Goal: Task Accomplishment & Management: Manage account settings

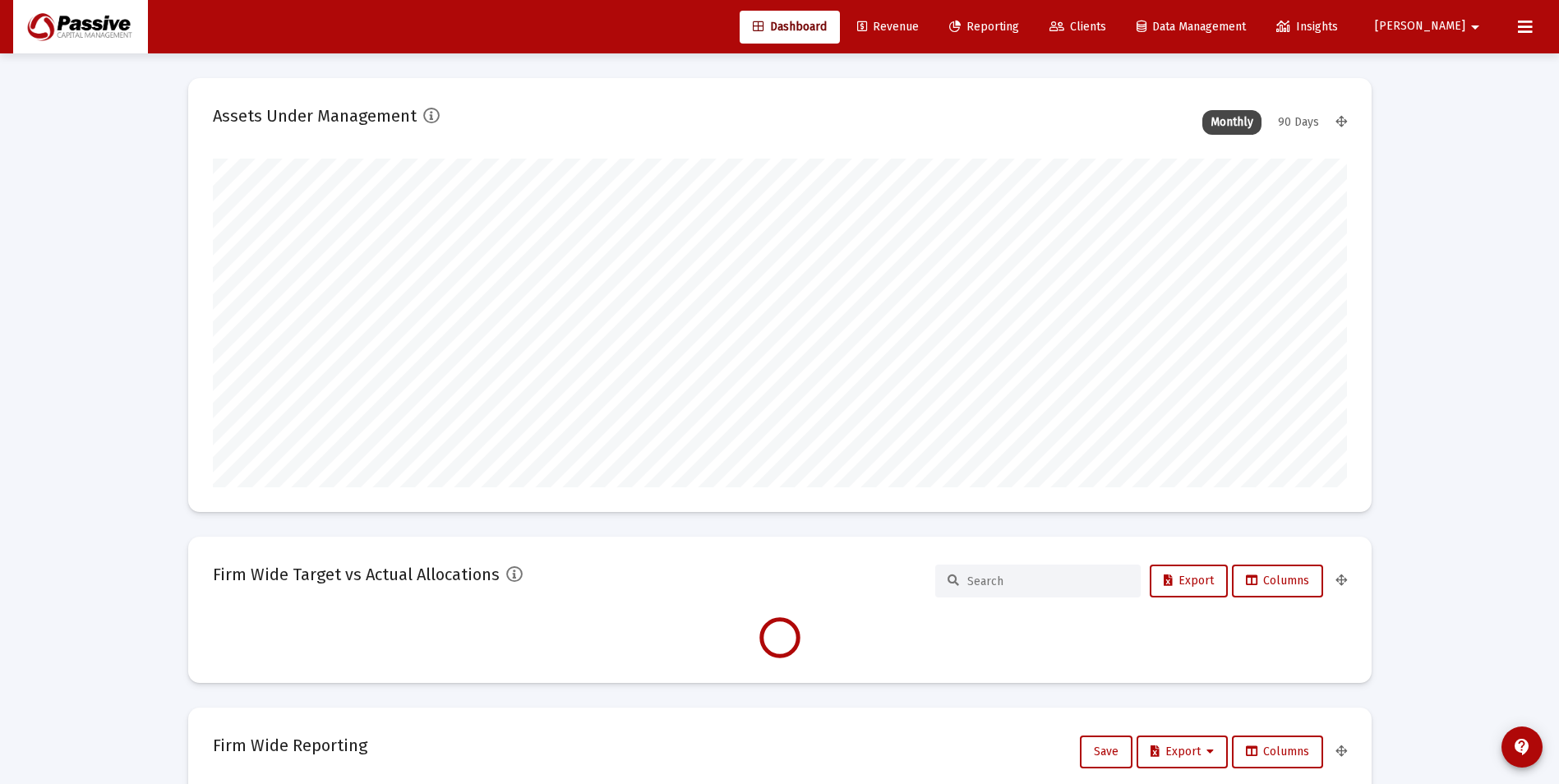
scroll to position [329, 611]
click at [1521, 32] on icon at bounding box center [1525, 26] width 15 height 20
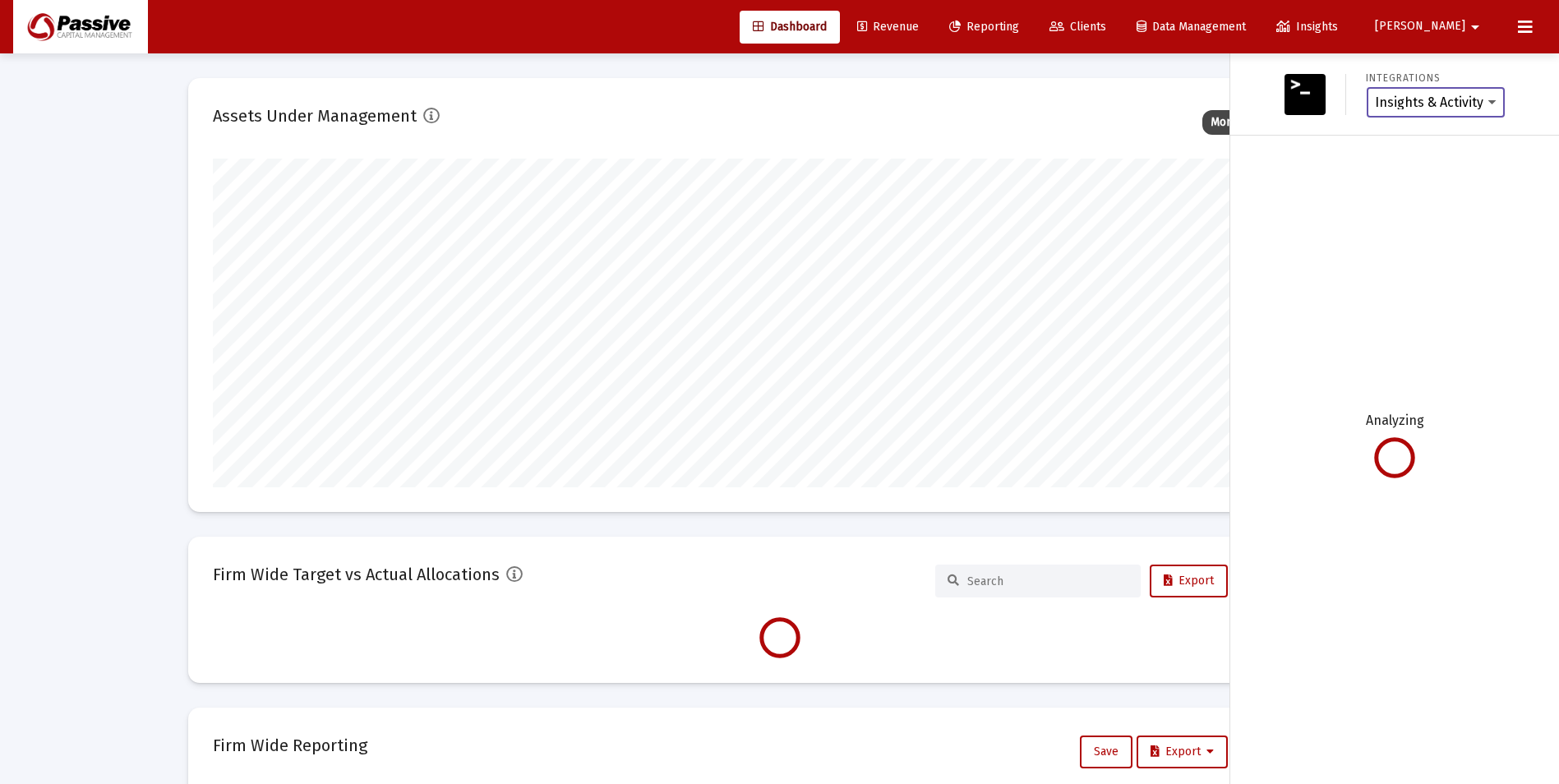
type input "[DATE]"
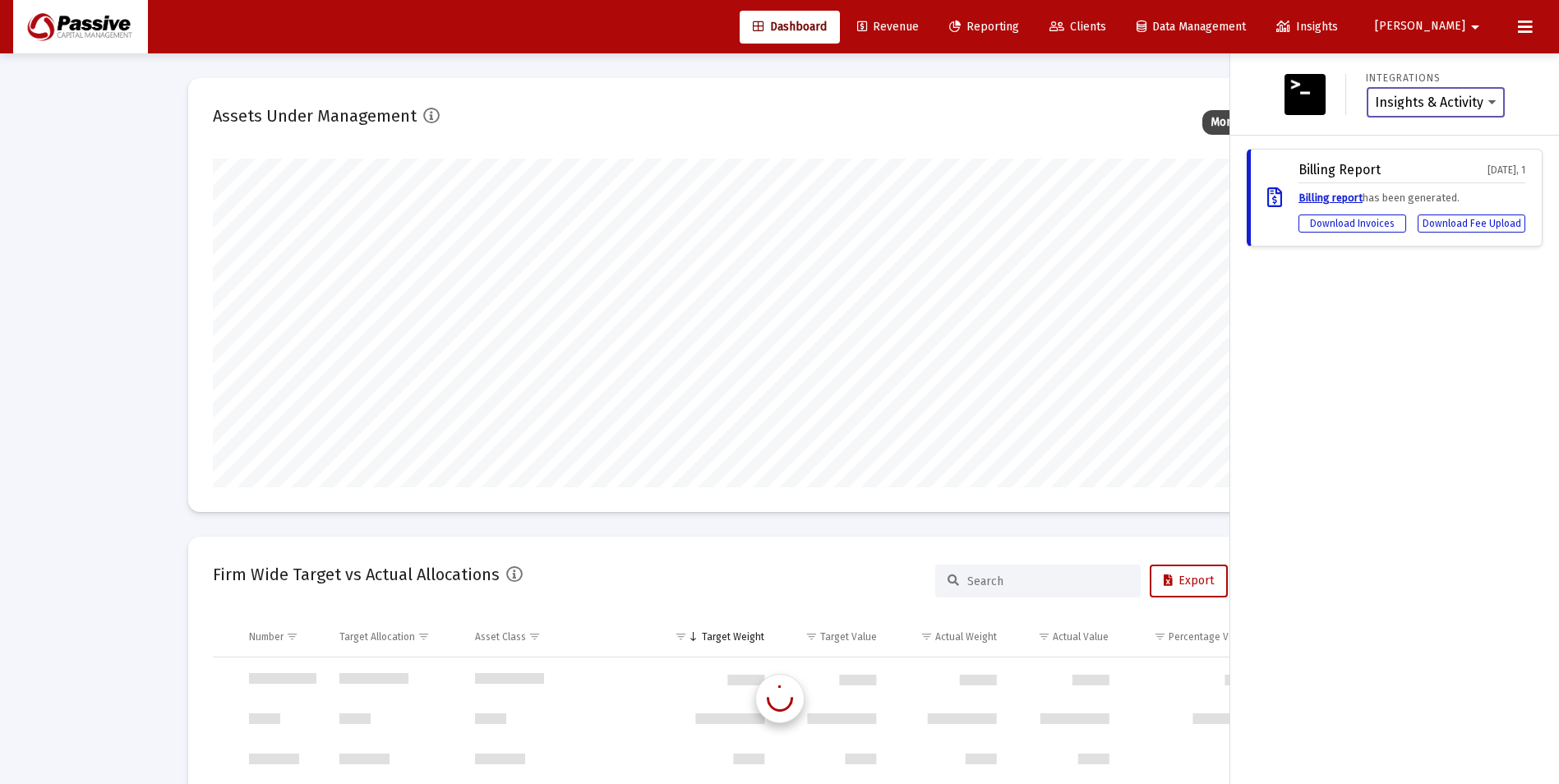
scroll to position [4731, 0]
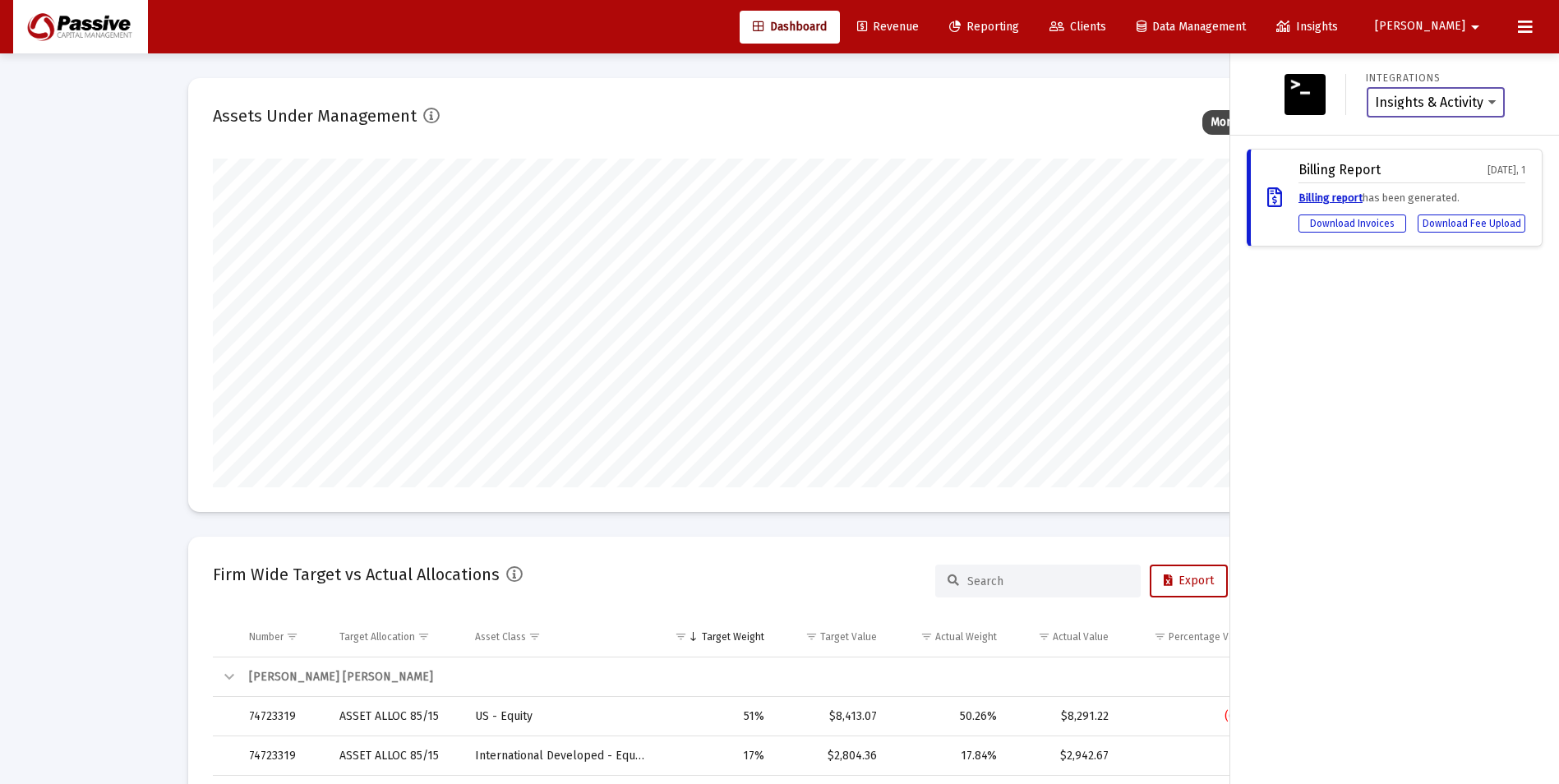
click at [1460, 107] on select "Insights & Activity Wealthbox" at bounding box center [1435, 103] width 121 height 15
click at [1428, 293] on div "Integrations Insights & Activity Wealthbox Billing Report [DATE], 1 Billing rep…" at bounding box center [1395, 418] width 329 height 730
click at [1429, 105] on select "Insights & Activity Wealthbox" at bounding box center [1435, 103] width 121 height 15
click at [1323, 100] on img at bounding box center [1305, 94] width 41 height 41
click at [1397, 96] on select "Insights & Activity Wealthbox" at bounding box center [1435, 103] width 121 height 15
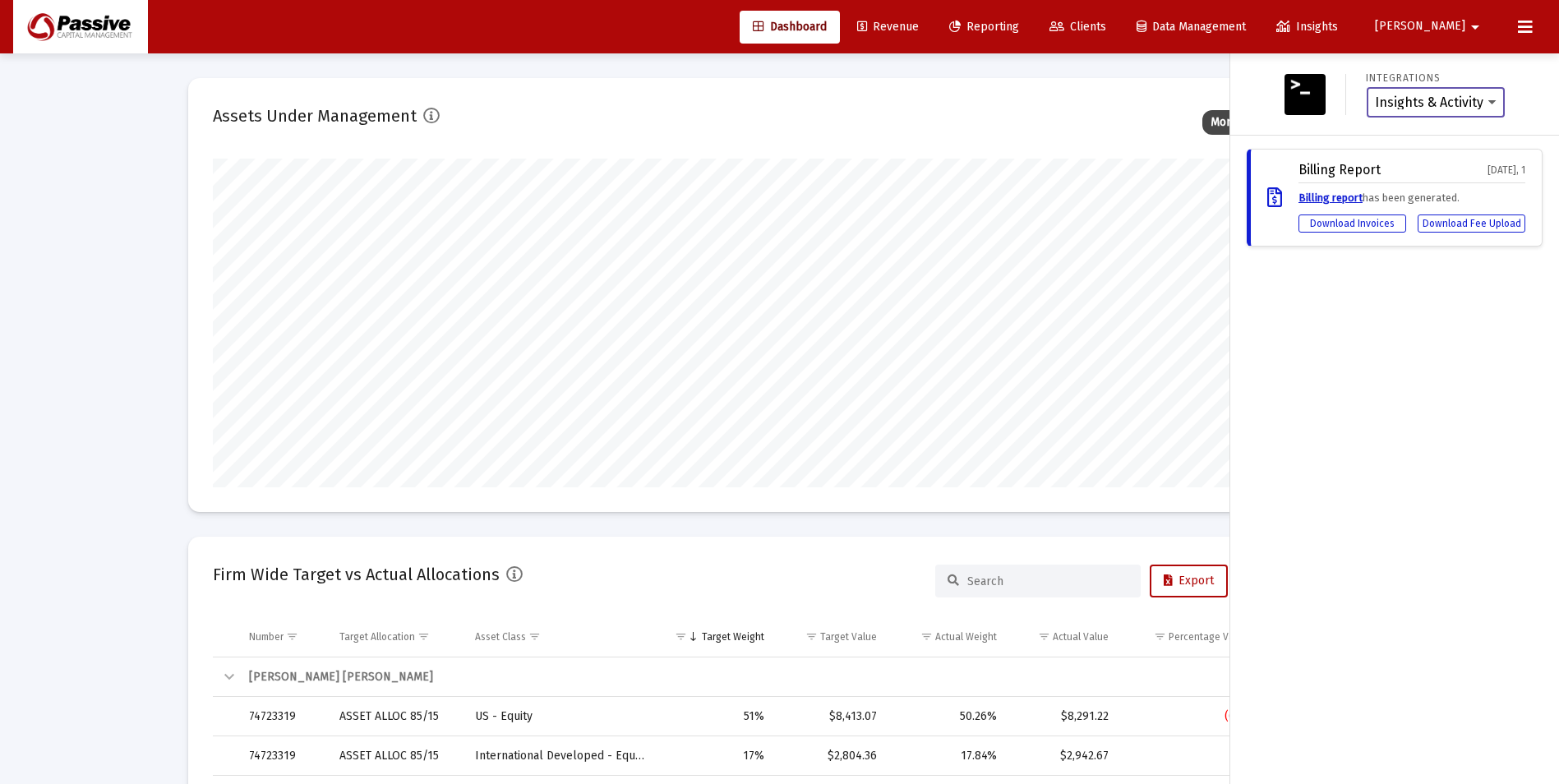
click at [1374, 95] on select "Insights & Activity Wealthbox" at bounding box center [1435, 103] width 121 height 15
click at [1434, 323] on div "Integrations Insights & Activity Wealthbox Billing Report [DATE], 1 Billing rep…" at bounding box center [1395, 418] width 329 height 730
click at [1472, 169] on div "Billing Report [DATE], 1" at bounding box center [1412, 173] width 227 height 21
click at [1470, 168] on div "Billing Report [DATE], 1" at bounding box center [1412, 173] width 227 height 21
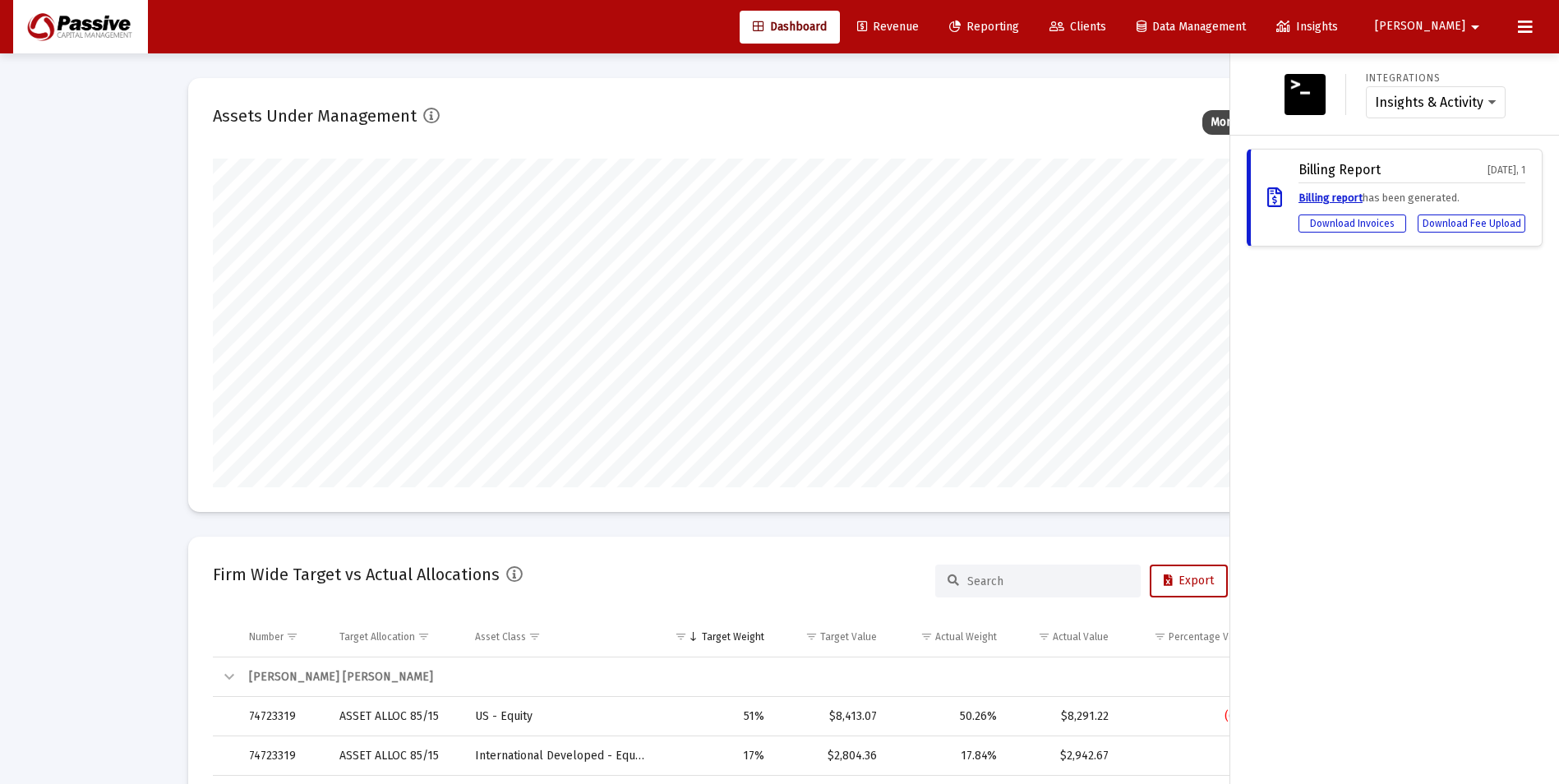
click at [1440, 321] on div "Integrations Insights & Activity Wealthbox Billing Report [DATE], 1 Billing rep…" at bounding box center [1395, 418] width 329 height 730
click at [1532, 32] on icon at bounding box center [1525, 26] width 15 height 20
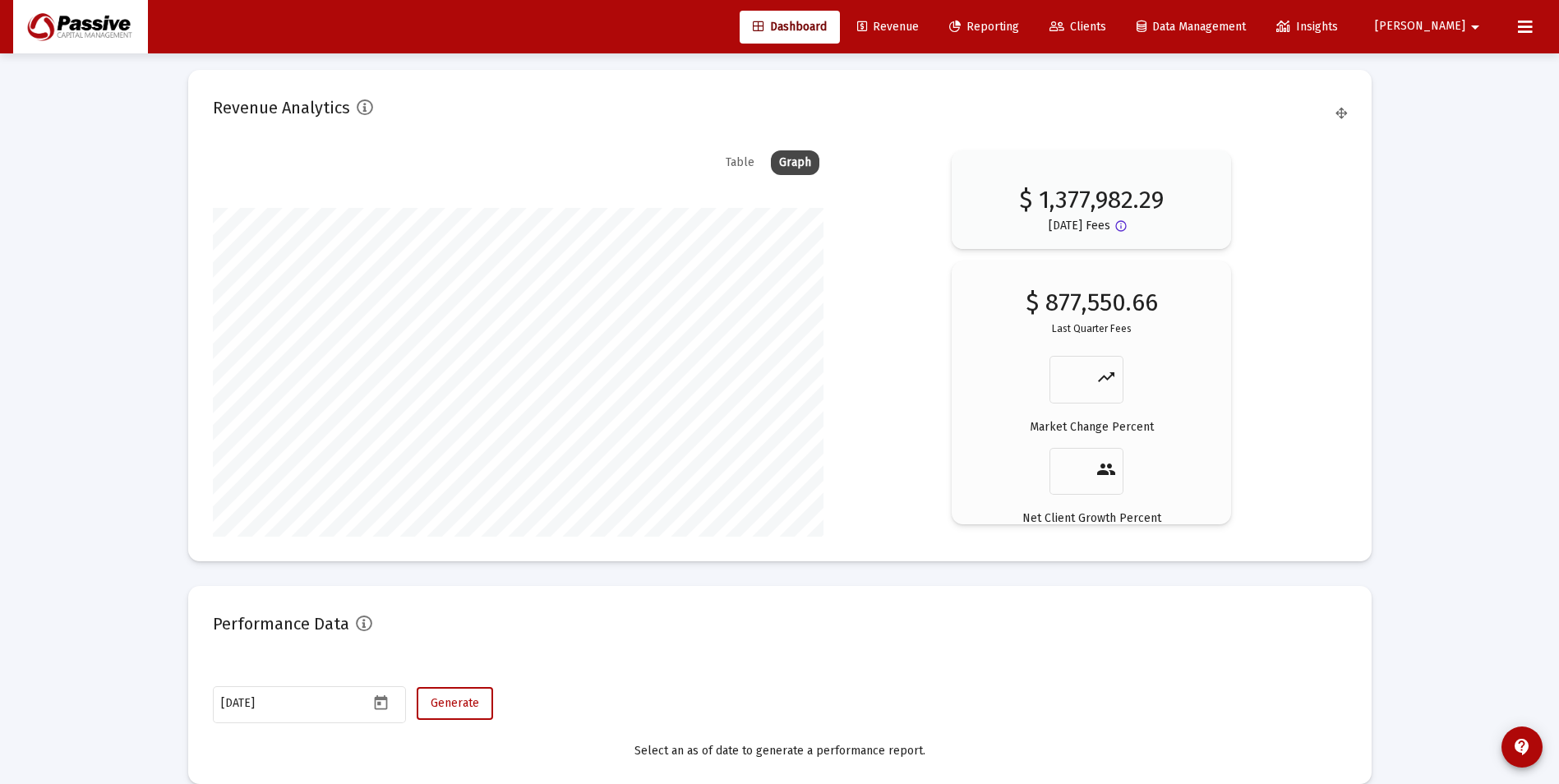
scroll to position [2710, 0]
